Goal: Task Accomplishment & Management: Use online tool/utility

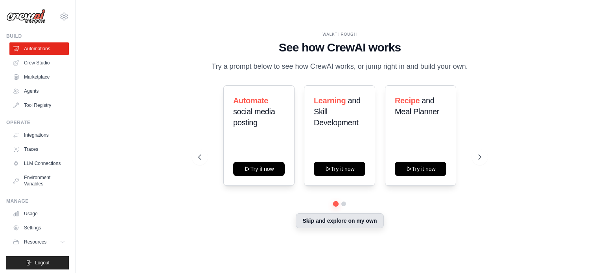
click at [352, 216] on button "Skip and explore on my own" at bounding box center [340, 221] width 88 height 15
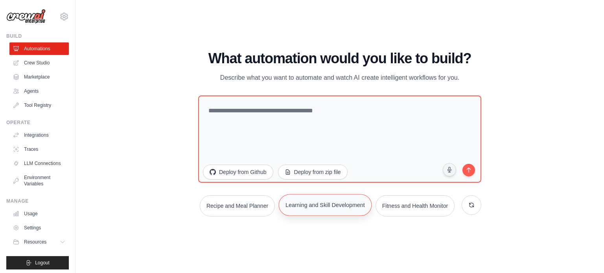
click at [350, 203] on button "Learning and Skill Development" at bounding box center [325, 205] width 93 height 22
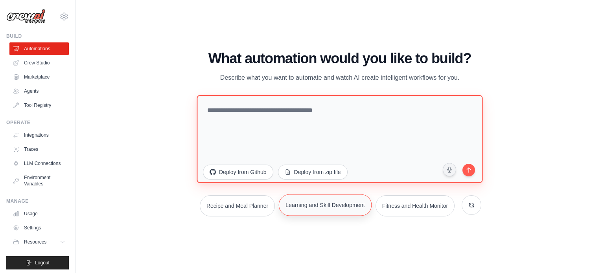
type textarea "**********"
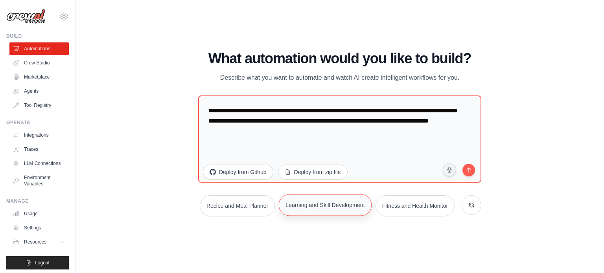
click at [350, 203] on button "Learning and Skill Development" at bounding box center [325, 205] width 93 height 22
click at [467, 168] on icon "submit" at bounding box center [468, 169] width 7 height 7
click at [19, 58] on link "Crew Studio" at bounding box center [39, 63] width 59 height 13
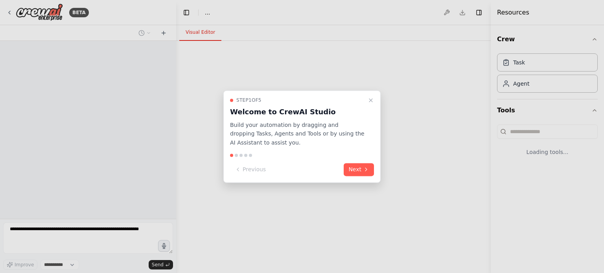
select select "****"
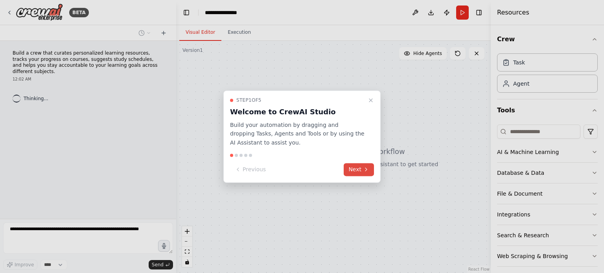
click at [349, 170] on button "Next" at bounding box center [359, 169] width 30 height 13
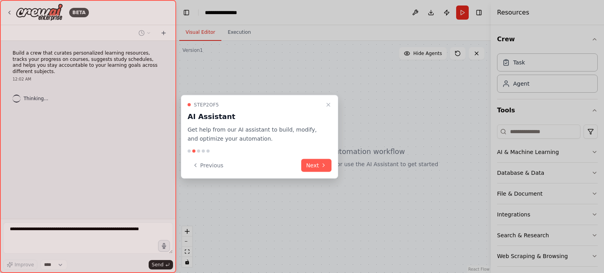
click at [288, 164] on div "Previous Next" at bounding box center [260, 165] width 144 height 13
click at [305, 163] on button "Next" at bounding box center [316, 165] width 30 height 13
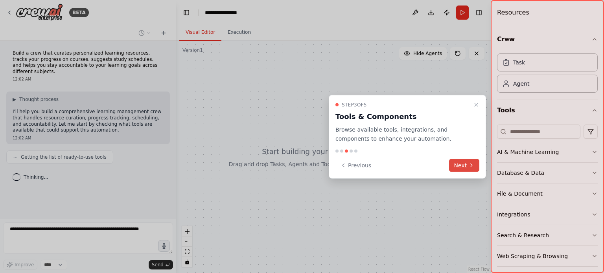
click at [468, 165] on button "Next" at bounding box center [464, 165] width 30 height 13
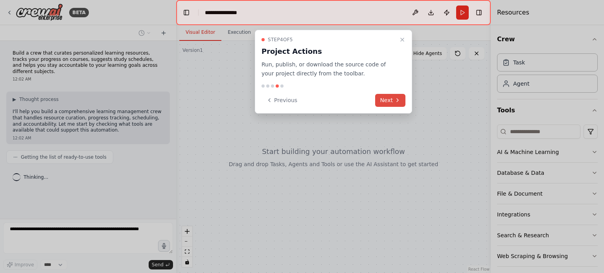
click at [390, 98] on button "Next" at bounding box center [390, 100] width 30 height 13
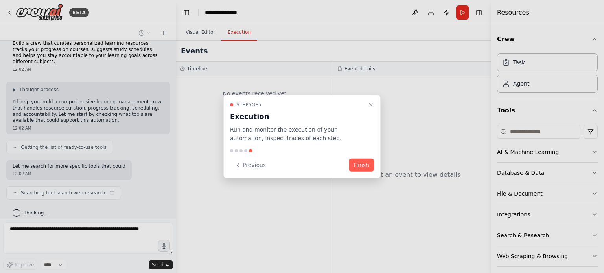
scroll to position [16, 0]
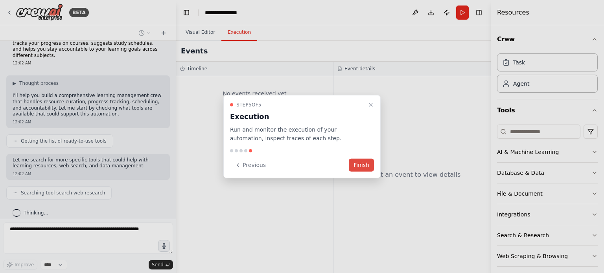
click at [369, 168] on button "Finish" at bounding box center [361, 165] width 25 height 13
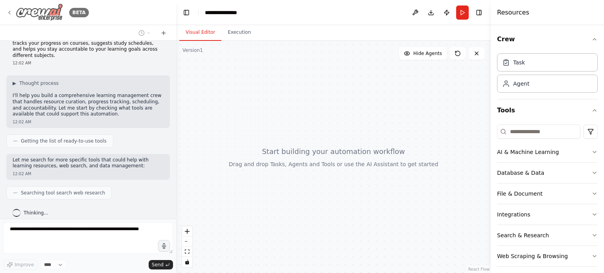
scroll to position [36, 0]
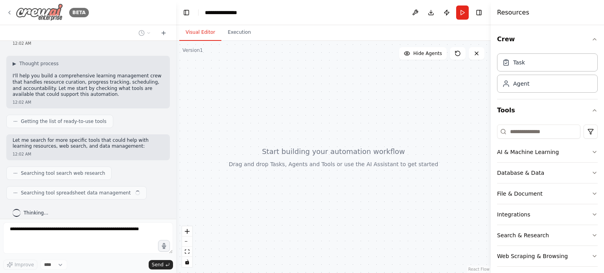
click at [11, 12] on icon at bounding box center [9, 12] width 6 height 6
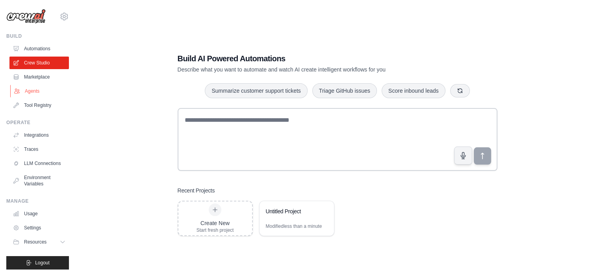
click at [25, 86] on link "Agents" at bounding box center [39, 91] width 59 height 13
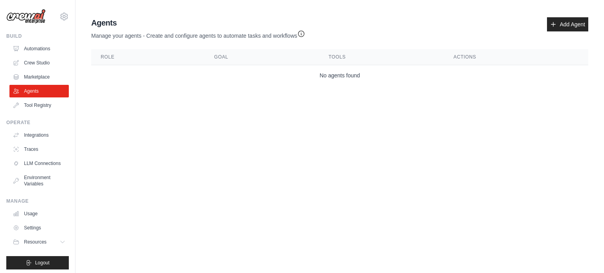
click at [25, 86] on link "Agents" at bounding box center [38, 91] width 59 height 13
click at [573, 17] on link "Add Agent" at bounding box center [567, 24] width 41 height 14
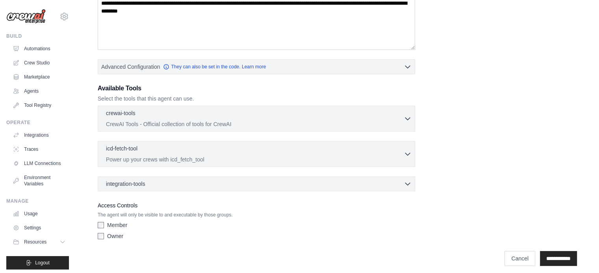
scroll to position [145, 0]
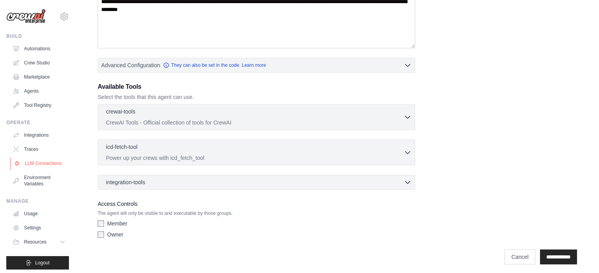
click at [41, 162] on link "LLM Connections" at bounding box center [39, 163] width 59 height 13
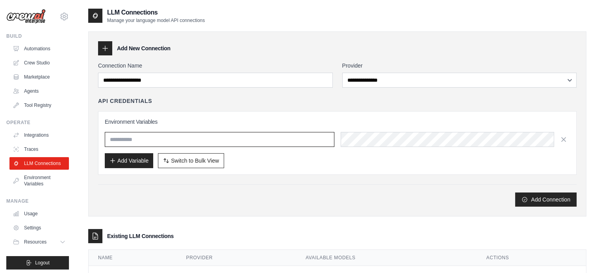
click at [246, 143] on input "text" at bounding box center [219, 139] width 229 height 15
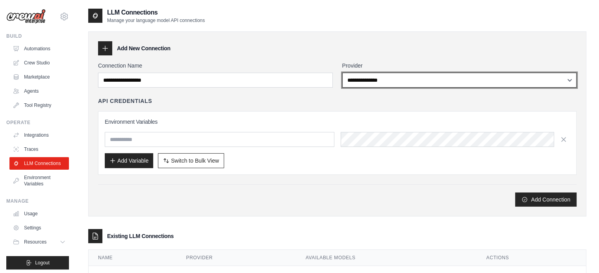
click at [381, 79] on select "**********" at bounding box center [459, 80] width 235 height 15
select select "******"
click at [342, 73] on select "**********" at bounding box center [459, 80] width 235 height 15
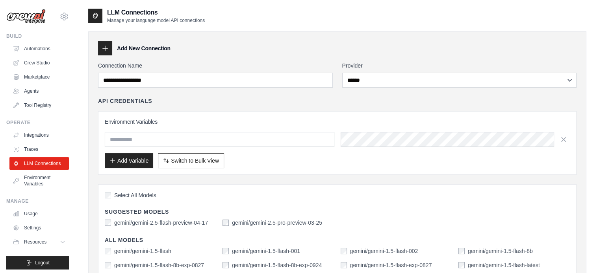
click at [111, 220] on div "gemini/gemini-2.5-flash-preview-04-17" at bounding box center [156, 223] width 103 height 8
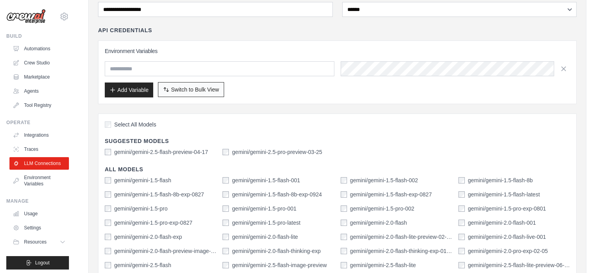
scroll to position [72, 0]
click at [109, 127] on div "Select All Models" at bounding box center [337, 125] width 465 height 11
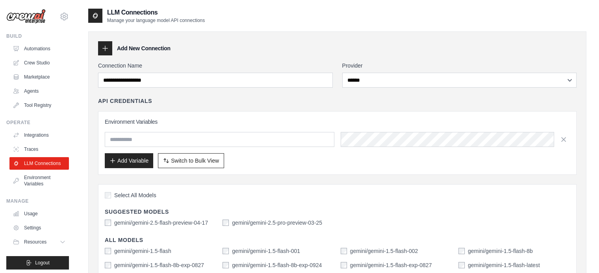
scroll to position [0, 0]
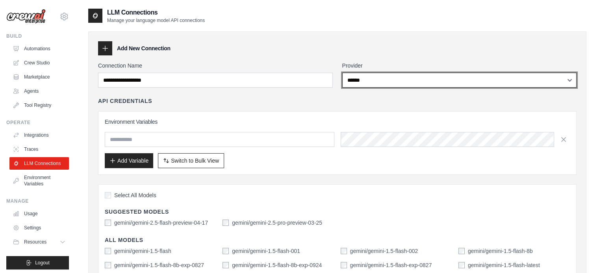
click at [422, 73] on select "**********" at bounding box center [459, 80] width 235 height 15
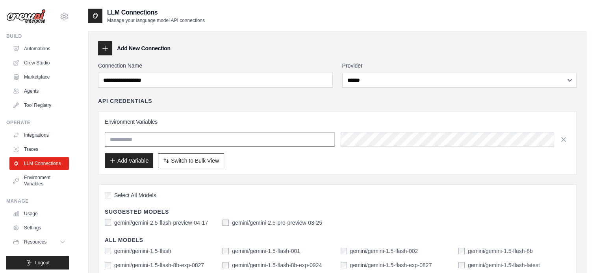
click at [212, 143] on input "text" at bounding box center [219, 139] width 229 height 15
click at [179, 143] on input "text" at bounding box center [219, 139] width 229 height 15
type input "******"
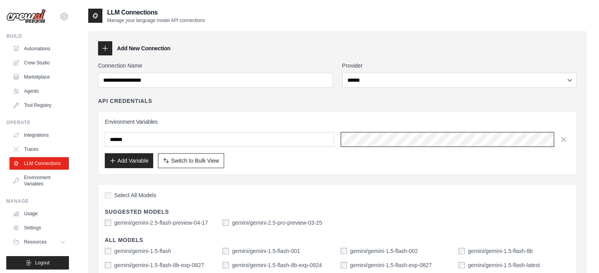
scroll to position [0, 17]
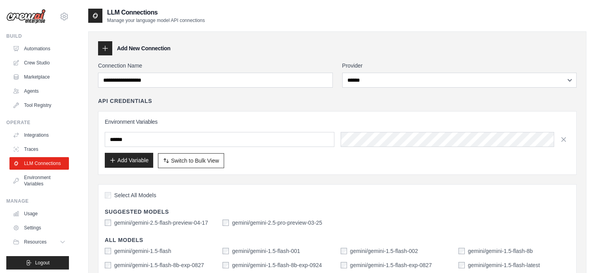
click at [133, 163] on button "Add Variable" at bounding box center [129, 160] width 48 height 15
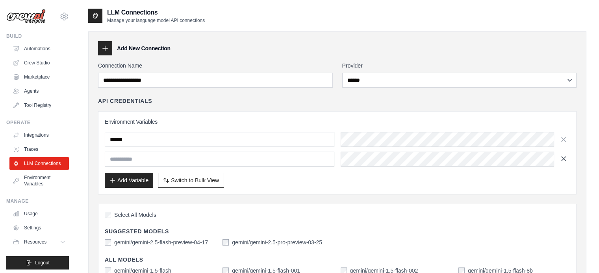
click at [559, 161] on icon "button" at bounding box center [563, 159] width 8 height 8
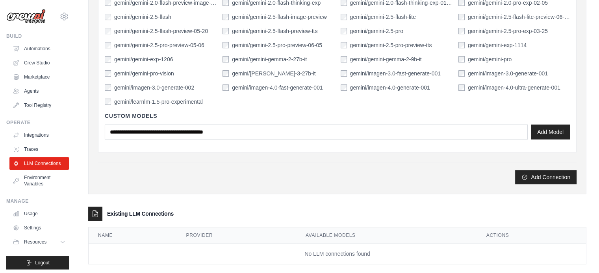
scroll to position [330, 0]
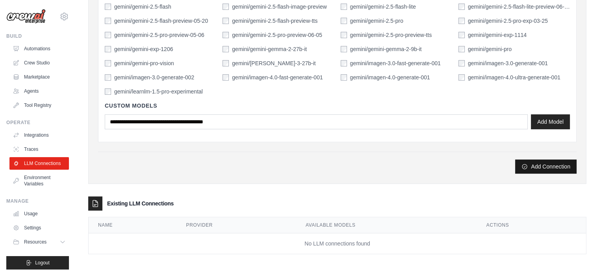
click at [558, 162] on button "Add Connection" at bounding box center [545, 167] width 61 height 14
type input "**********"
click at [516, 161] on div "Add Connection" at bounding box center [337, 167] width 478 height 14
click at [516, 161] on button "Add Connection" at bounding box center [545, 167] width 61 height 14
click at [552, 161] on button "Add Connection" at bounding box center [545, 167] width 61 height 14
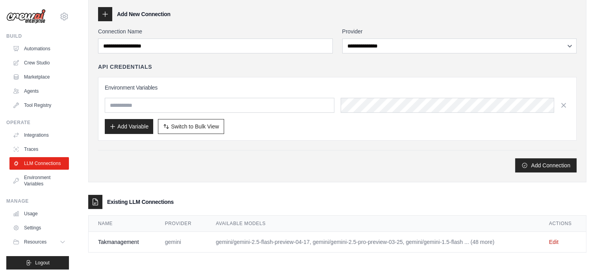
scroll to position [0, 0]
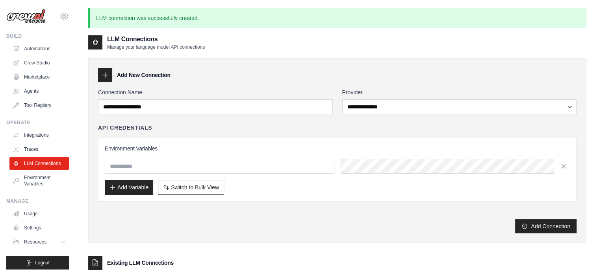
click at [392, 269] on div "Existing LLM Connections" at bounding box center [337, 263] width 498 height 14
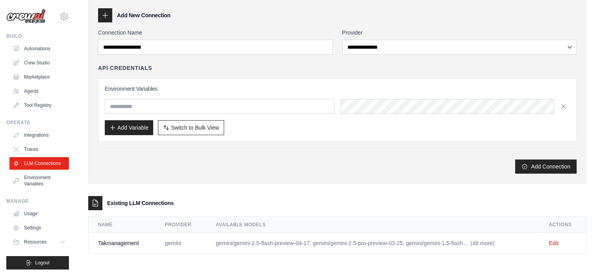
click at [138, 203] on h3 "Existing LLM Connections" at bounding box center [140, 204] width 67 height 8
click at [40, 132] on link "Integrations" at bounding box center [39, 135] width 59 height 13
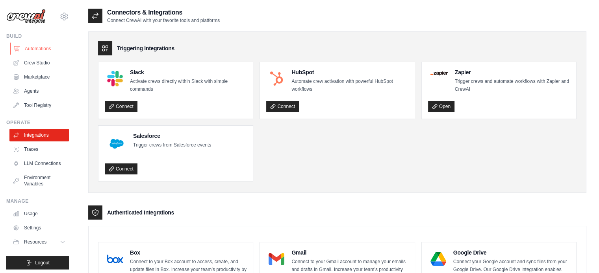
click at [33, 46] on link "Automations" at bounding box center [39, 48] width 59 height 13
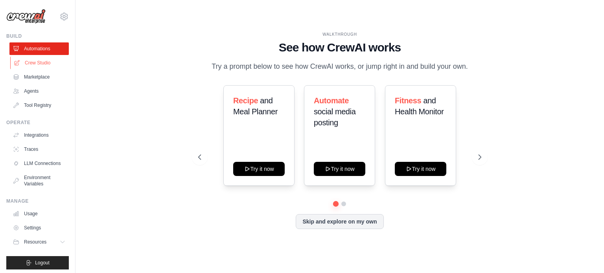
click at [35, 66] on link "Crew Studio" at bounding box center [39, 63] width 59 height 13
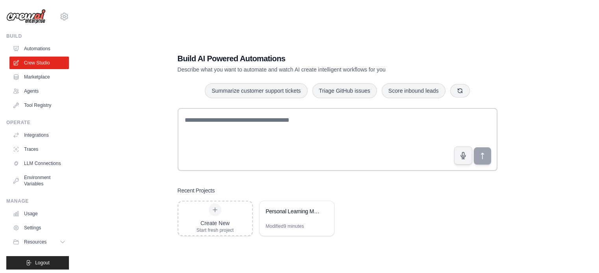
click at [35, 78] on link "Marketplace" at bounding box center [38, 77] width 59 height 13
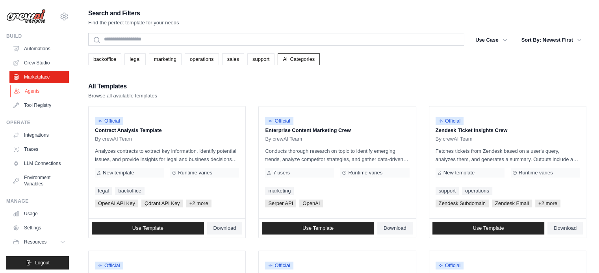
click at [35, 93] on link "Agents" at bounding box center [39, 91] width 59 height 13
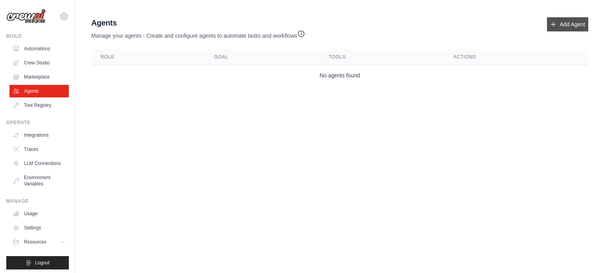
click at [563, 22] on link "Add Agent" at bounding box center [567, 24] width 41 height 14
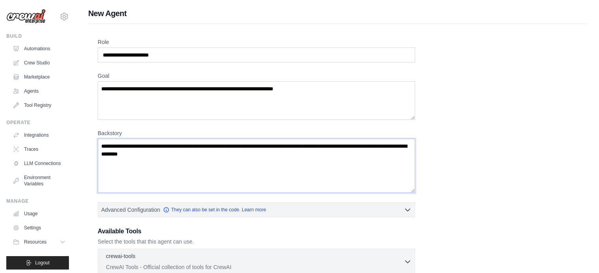
click at [316, 140] on textarea "Backstory" at bounding box center [256, 166] width 317 height 54
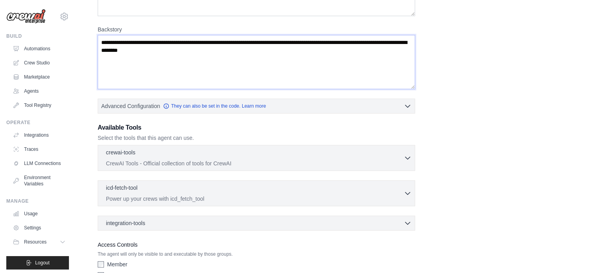
scroll to position [147, 0]
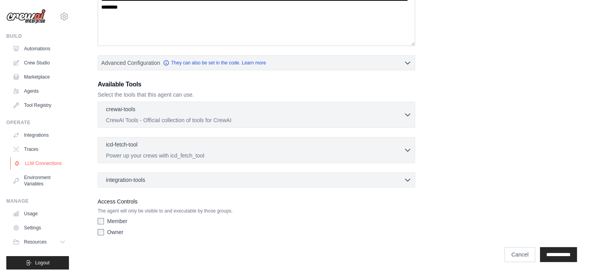
click at [41, 170] on link "LLM Connections" at bounding box center [39, 163] width 59 height 13
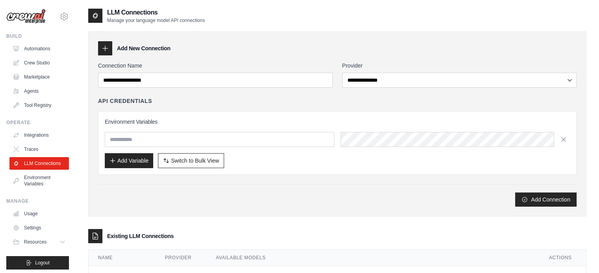
click at [133, 229] on div "Existing LLM Connections" at bounding box center [337, 236] width 498 height 14
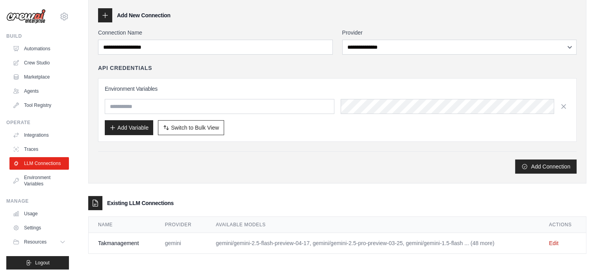
click at [558, 240] on td "Edit" at bounding box center [562, 243] width 46 height 21
click at [556, 243] on link "Edit" at bounding box center [553, 243] width 9 height 6
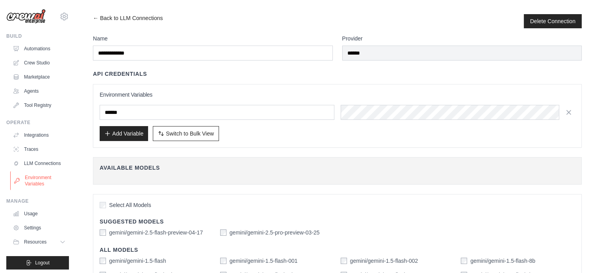
click at [42, 184] on link "Environment Variables" at bounding box center [39, 181] width 59 height 19
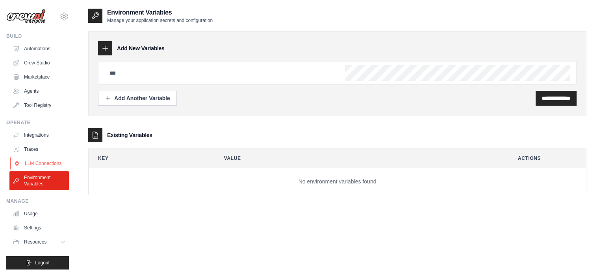
click at [52, 166] on link "LLM Connections" at bounding box center [39, 163] width 59 height 13
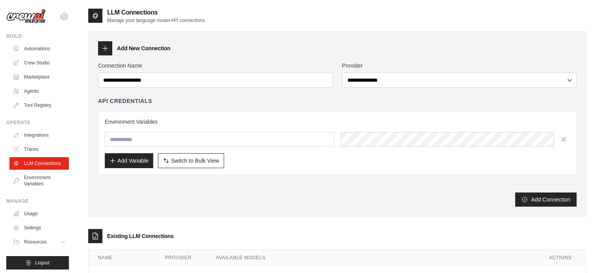
scroll to position [33, 0]
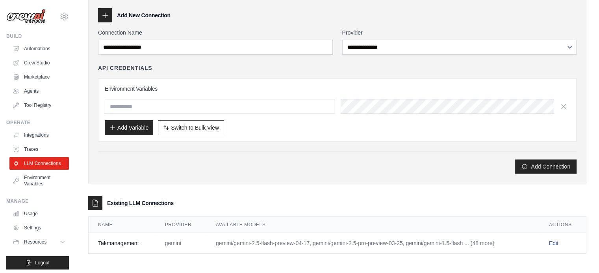
click at [552, 244] on link "Edit" at bounding box center [553, 243] width 9 height 6
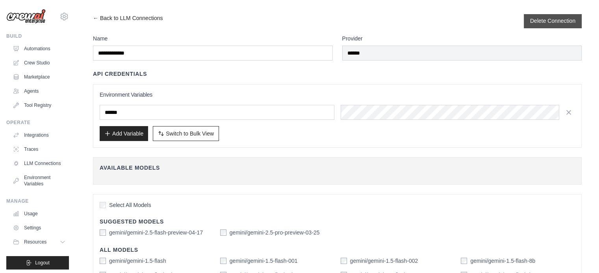
click at [560, 24] on button "Delete Connection" at bounding box center [552, 21] width 45 height 8
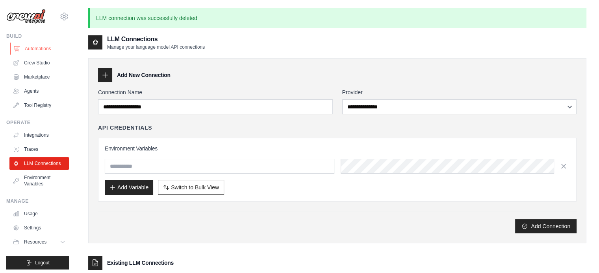
click at [34, 55] on link "Automations" at bounding box center [39, 48] width 59 height 13
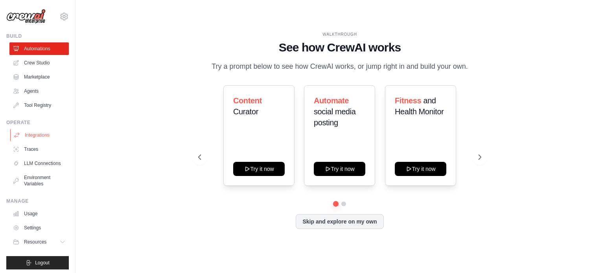
click at [23, 139] on link "Integrations" at bounding box center [39, 135] width 59 height 13
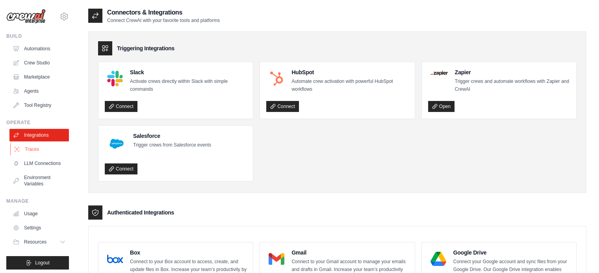
click at [30, 152] on link "Traces" at bounding box center [39, 149] width 59 height 13
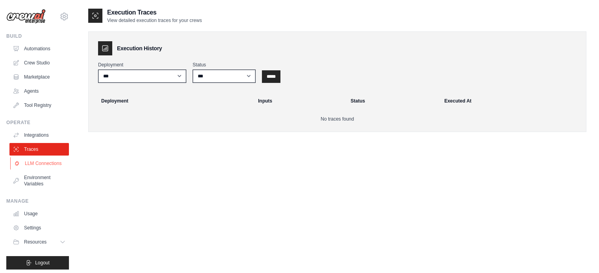
click at [30, 160] on link "LLM Connections" at bounding box center [39, 163] width 59 height 13
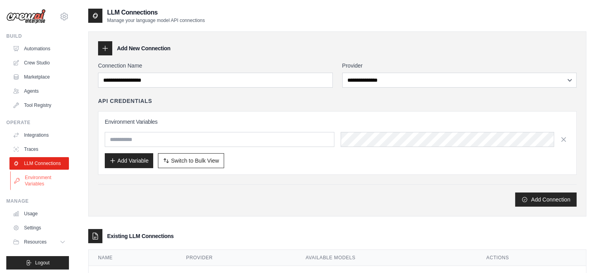
click at [40, 188] on link "Environment Variables" at bounding box center [39, 181] width 59 height 19
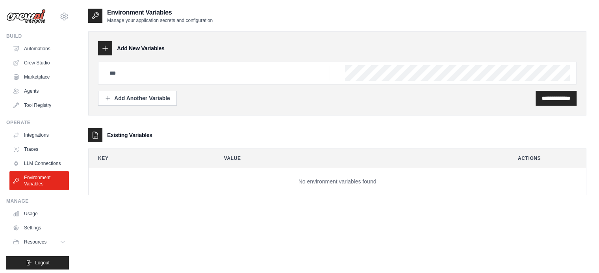
click at [39, 177] on ul "Integrations Traces LLM Connections Environment Variables" at bounding box center [38, 159] width 59 height 61
click at [36, 170] on link "LLM Connections" at bounding box center [39, 163] width 59 height 13
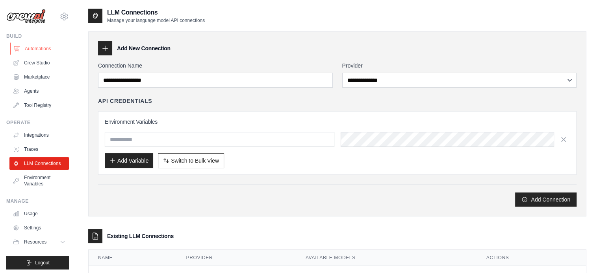
click at [22, 45] on link "Automations" at bounding box center [39, 48] width 59 height 13
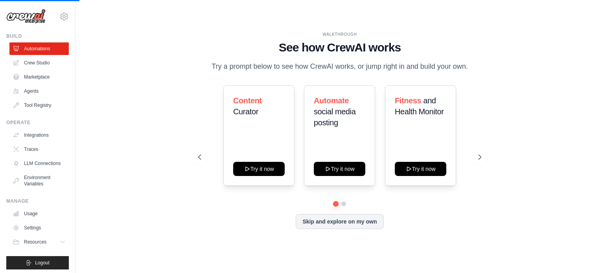
scroll to position [9, 0]
click at [31, 67] on link "Crew Studio" at bounding box center [39, 63] width 59 height 13
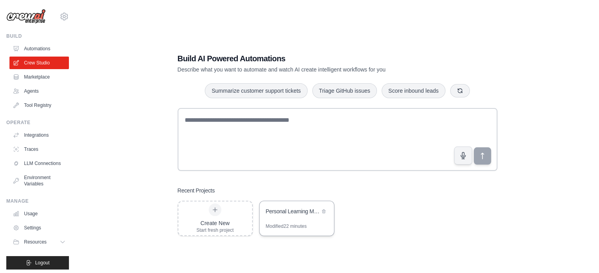
click at [311, 203] on div "Personal Learning Manager" at bounding box center [296, 212] width 74 height 22
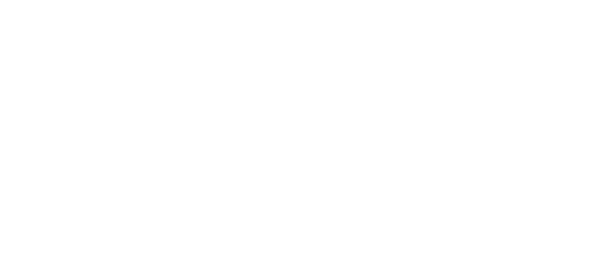
click at [270, 0] on html at bounding box center [302, 0] width 604 height 0
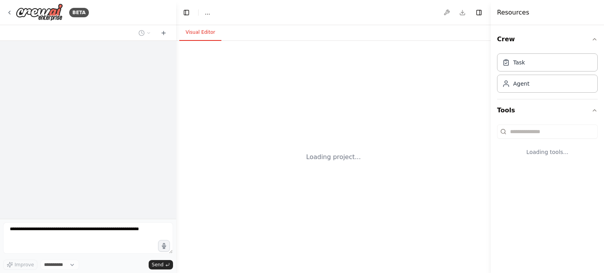
select select "****"
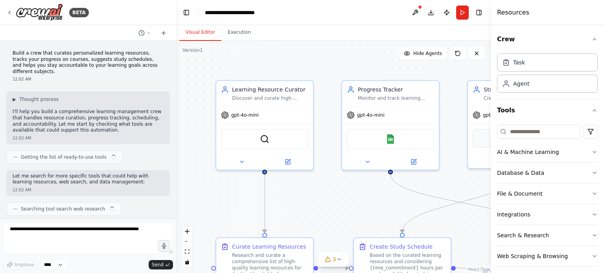
scroll to position [595, 0]
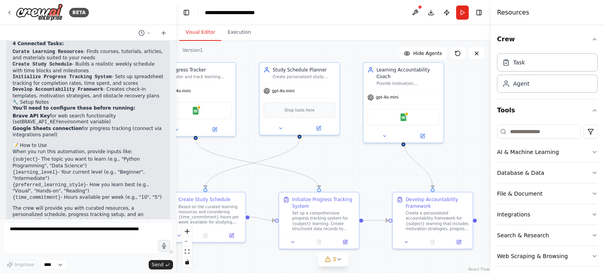
drag, startPoint x: 420, startPoint y: 181, endPoint x: 175, endPoint y: 145, distance: 248.2
click at [175, 145] on div "BETA Build a crew that curates personalized learning resources, tracks your pro…" at bounding box center [302, 136] width 604 height 273
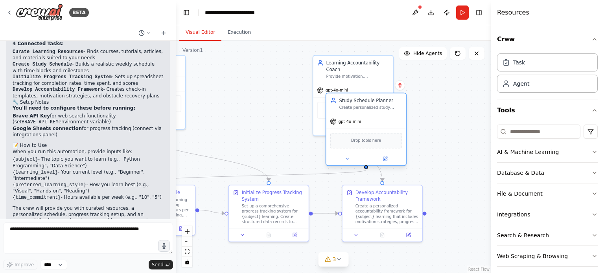
drag, startPoint x: 238, startPoint y: 99, endPoint x: 373, endPoint y: 143, distance: 141.4
click at [373, 143] on span "Drop tools here" at bounding box center [366, 141] width 30 height 7
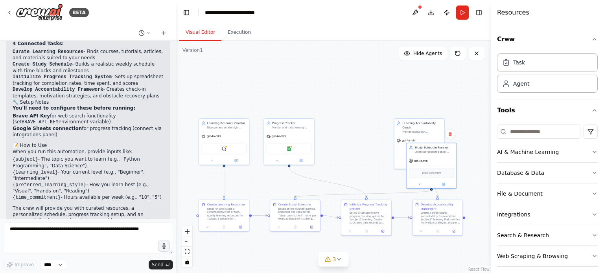
drag, startPoint x: 264, startPoint y: 71, endPoint x: 364, endPoint y: 129, distance: 115.3
click at [364, 129] on div ".deletable-edge-delete-btn { width: 20px; height: 20px; border: 0px solid #ffff…" at bounding box center [333, 157] width 315 height 233
click at [289, 149] on img at bounding box center [289, 148] width 5 height 5
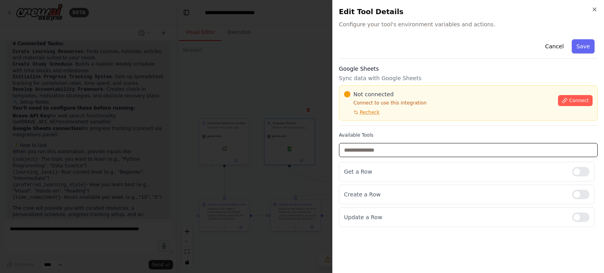
click at [392, 153] on input "text" at bounding box center [468, 150] width 259 height 14
